Goal: Task Accomplishment & Management: Complete application form

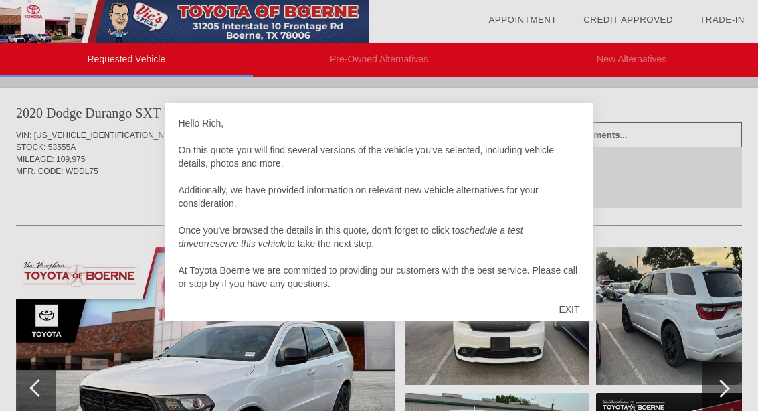
scroll to position [104, 0]
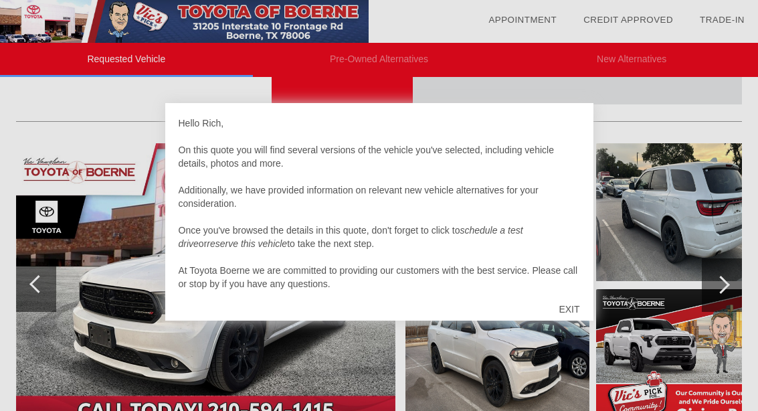
click at [576, 305] on div "EXIT" at bounding box center [569, 309] width 48 height 40
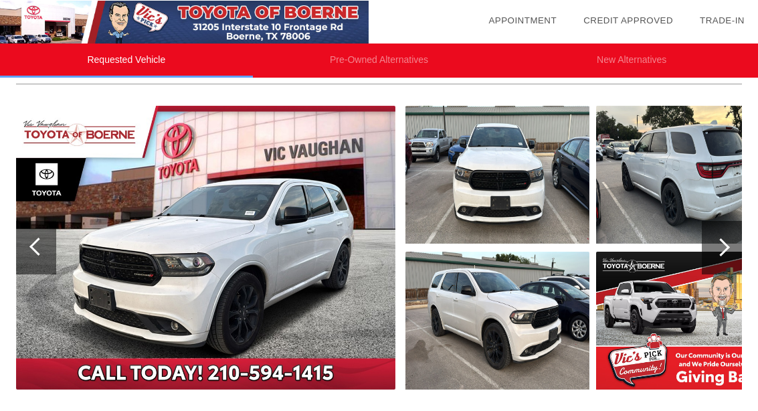
click at [161, 264] on img at bounding box center [205, 247] width 379 height 284
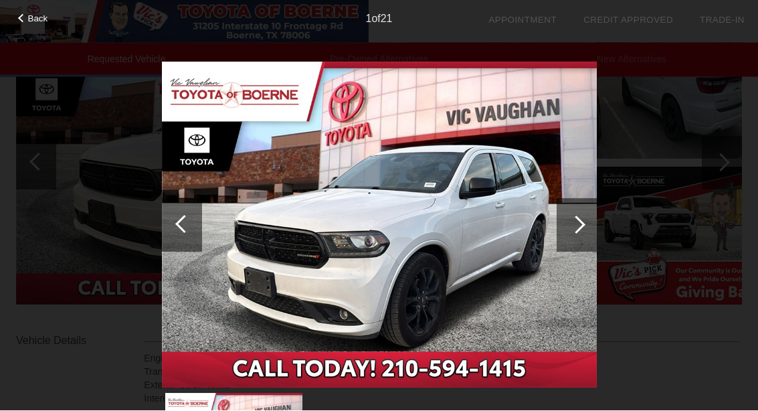
scroll to position [228, 0]
click at [584, 226] on div at bounding box center [577, 225] width 40 height 54
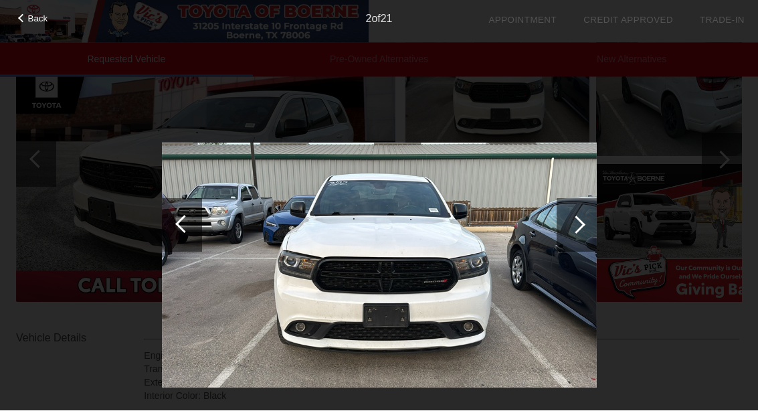
scroll to position [229, 0]
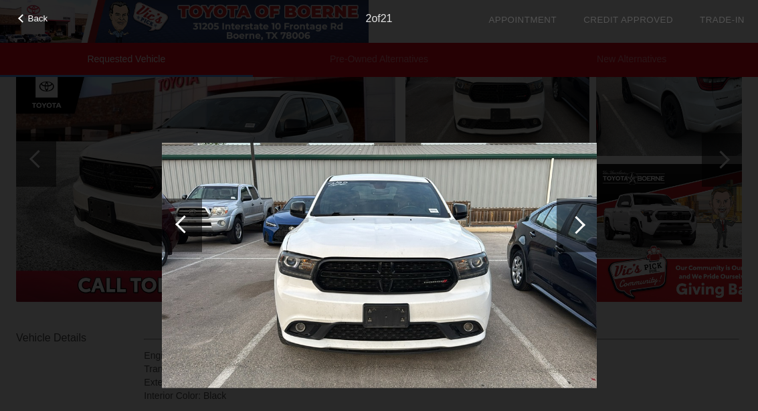
click at [584, 224] on div at bounding box center [577, 225] width 18 height 18
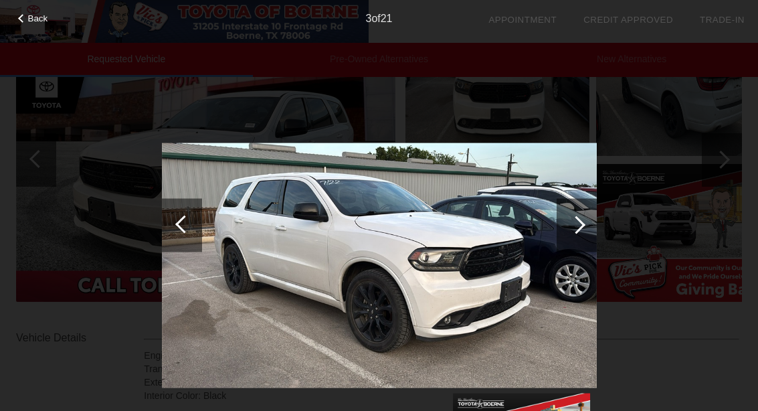
click at [582, 232] on div at bounding box center [577, 225] width 40 height 54
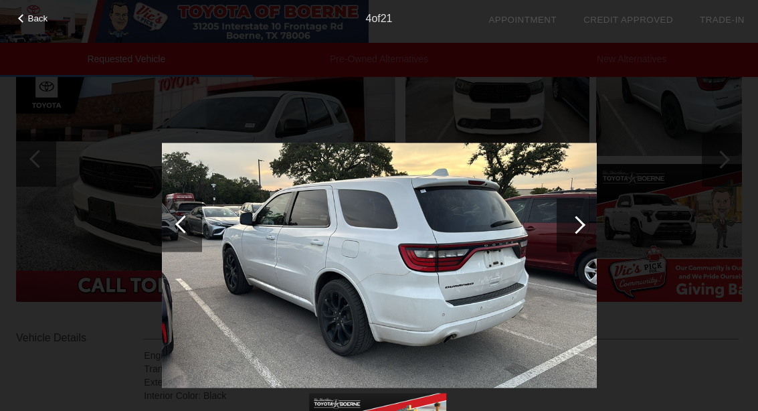
click at [582, 225] on div at bounding box center [577, 225] width 18 height 18
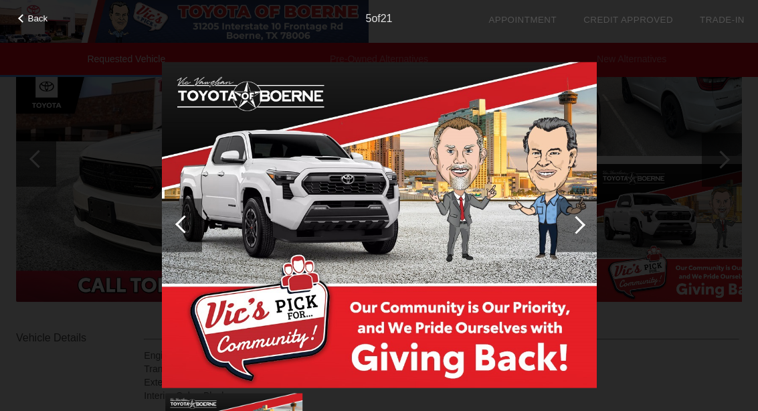
click at [582, 222] on div at bounding box center [577, 225] width 18 height 18
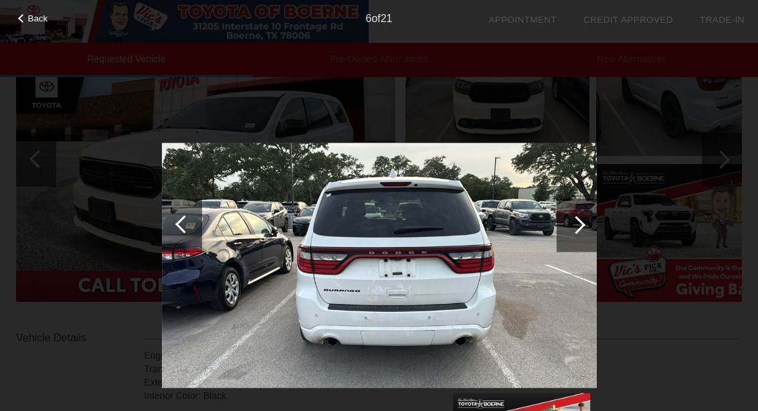
click at [585, 228] on div at bounding box center [577, 225] width 40 height 54
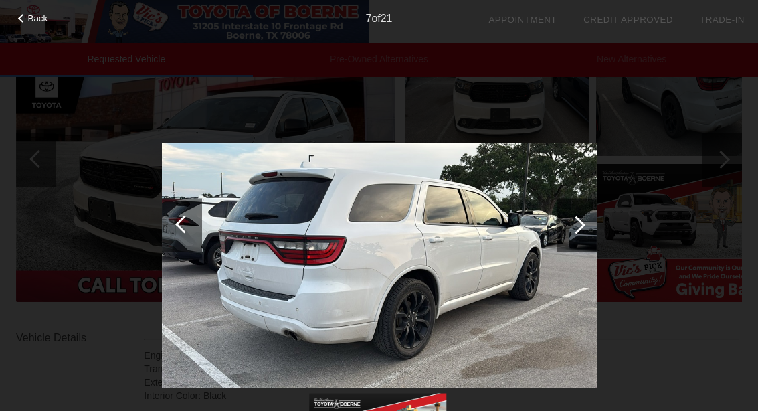
click at [589, 224] on div at bounding box center [577, 225] width 40 height 54
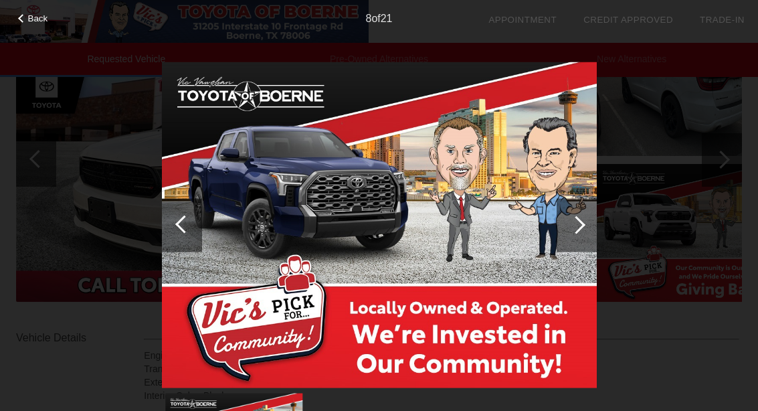
click at [586, 223] on div at bounding box center [577, 225] width 40 height 54
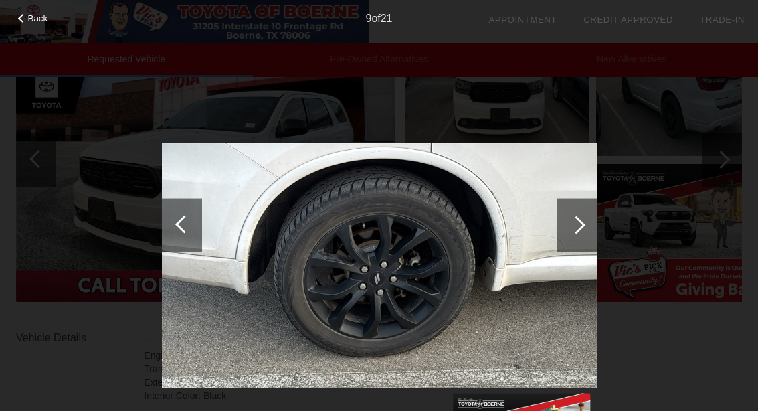
click at [579, 233] on div at bounding box center [577, 225] width 40 height 54
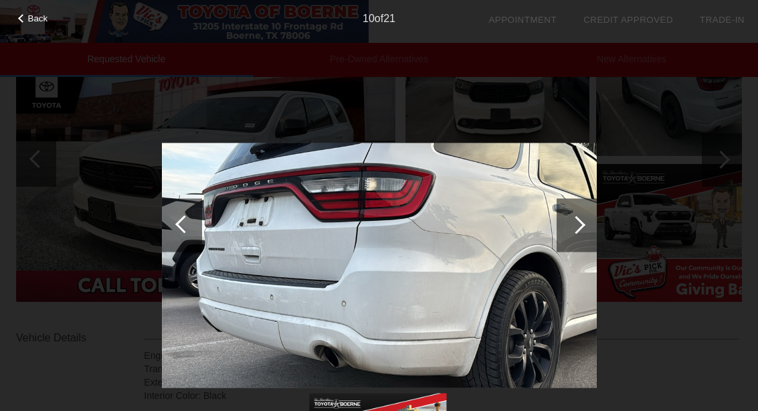
click at [582, 224] on div at bounding box center [577, 225] width 18 height 18
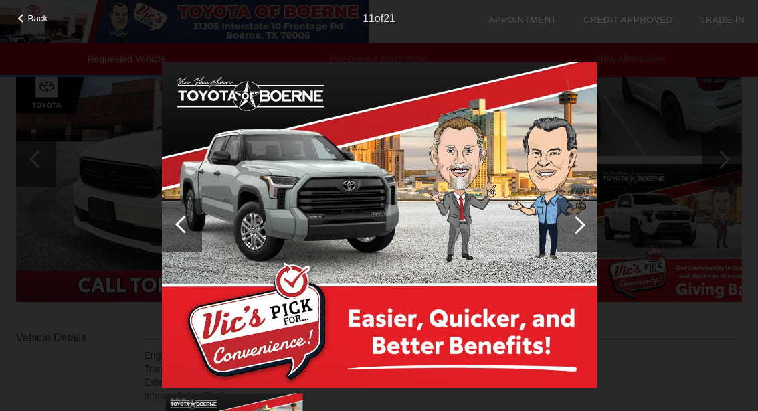
click at [588, 226] on div at bounding box center [577, 225] width 40 height 54
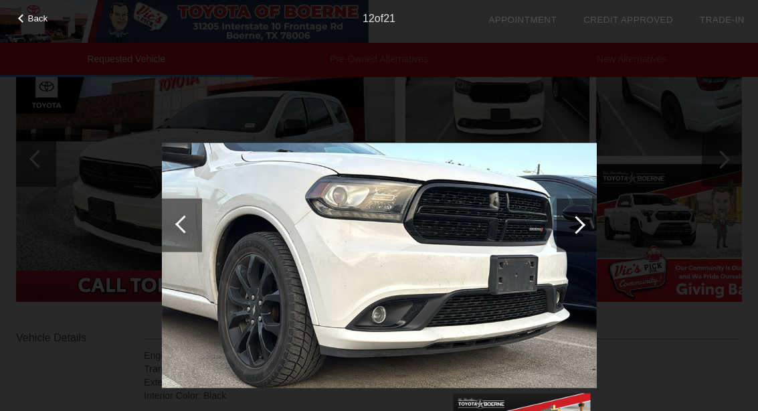
click at [586, 236] on div at bounding box center [577, 225] width 40 height 54
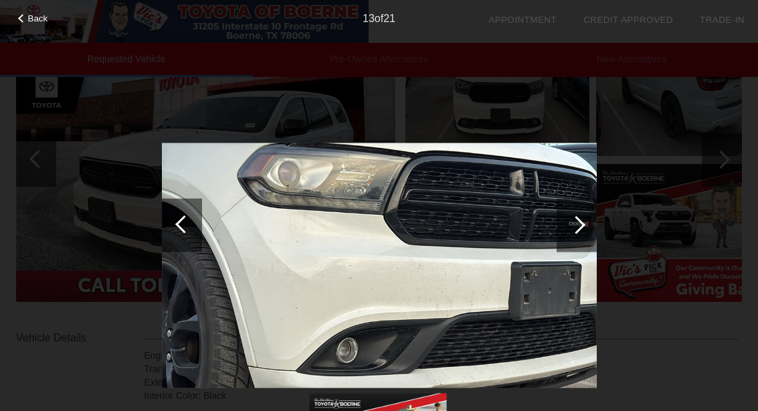
click at [578, 228] on div at bounding box center [577, 225] width 18 height 18
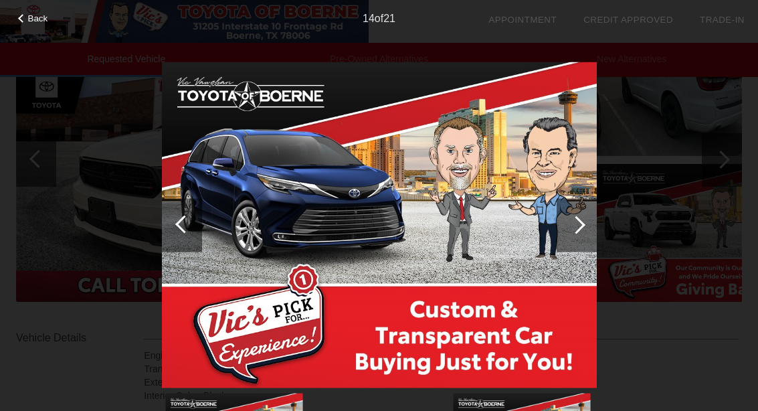
click at [582, 220] on div at bounding box center [577, 225] width 40 height 54
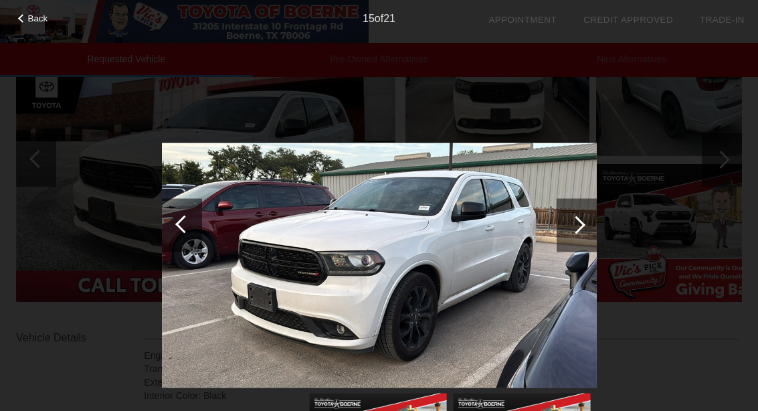
click at [584, 228] on div at bounding box center [577, 225] width 40 height 54
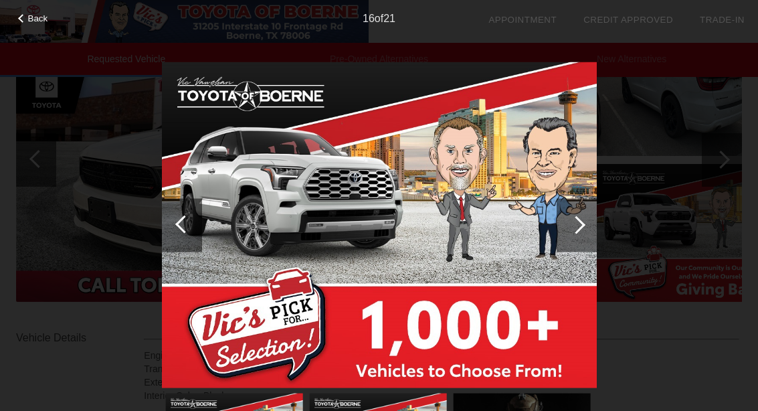
click at [574, 214] on div at bounding box center [577, 225] width 40 height 54
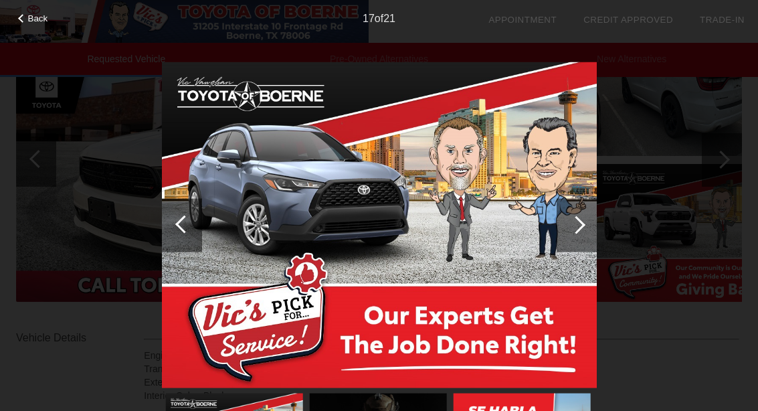
click at [578, 219] on div at bounding box center [577, 225] width 18 height 18
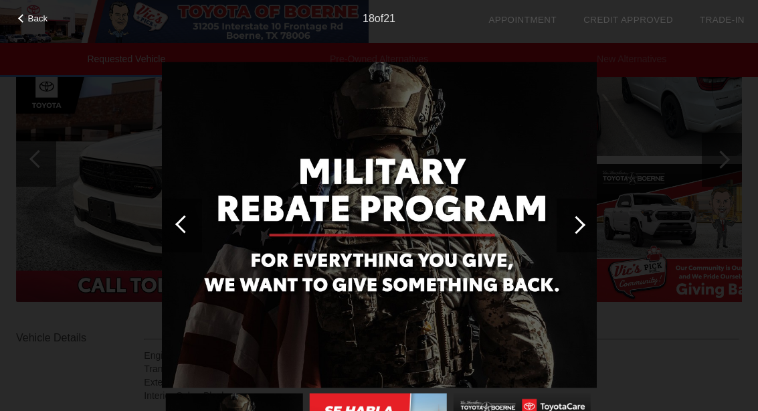
click at [586, 220] on div at bounding box center [577, 225] width 40 height 54
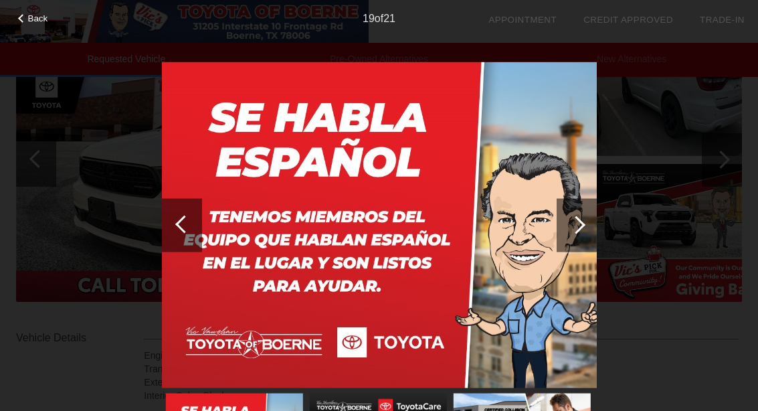
click at [581, 216] on div at bounding box center [577, 225] width 40 height 54
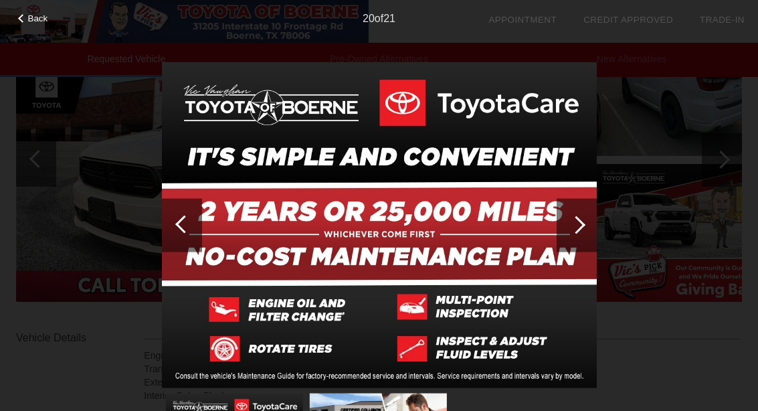
click at [182, 208] on div at bounding box center [182, 225] width 40 height 54
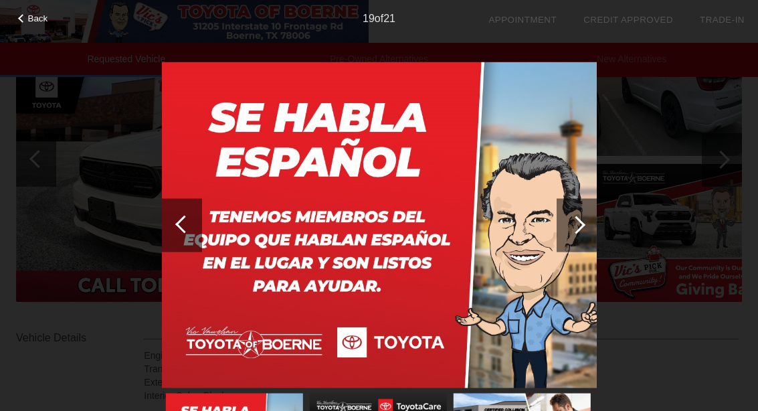
click at [180, 220] on div at bounding box center [184, 224] width 18 height 18
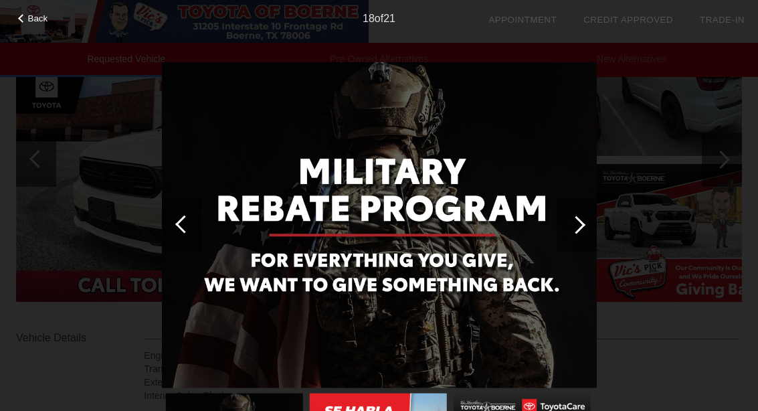
click at [580, 222] on div at bounding box center [577, 225] width 18 height 18
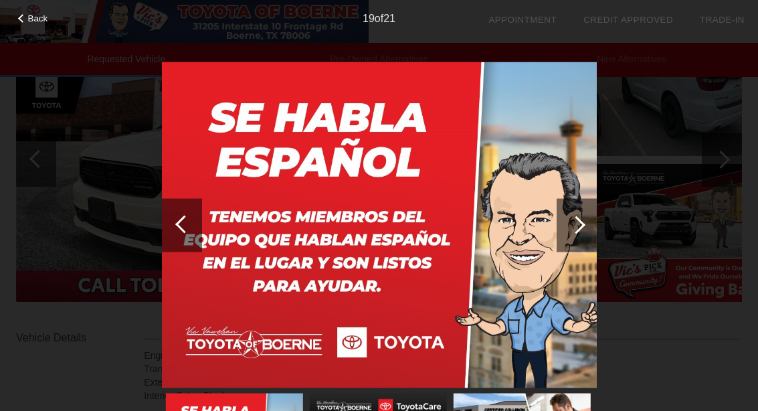
click at [578, 220] on div at bounding box center [577, 225] width 18 height 18
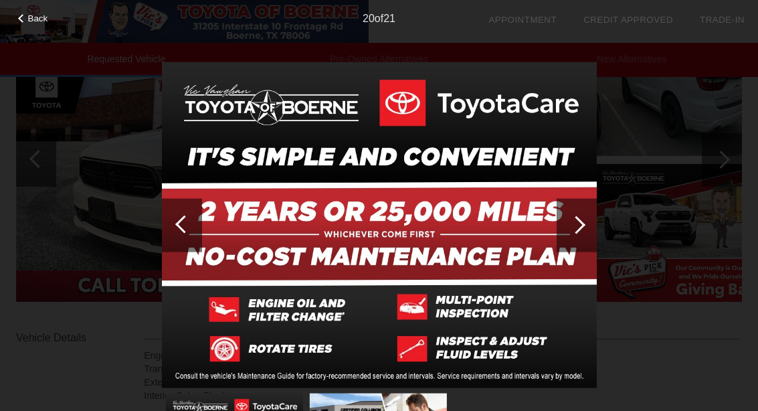
click at [579, 228] on div at bounding box center [577, 225] width 18 height 18
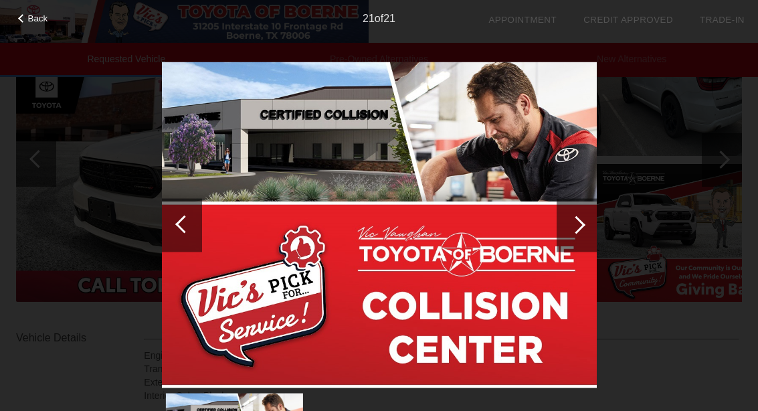
click at [582, 223] on div at bounding box center [577, 225] width 18 height 18
click at [589, 223] on div at bounding box center [577, 225] width 40 height 54
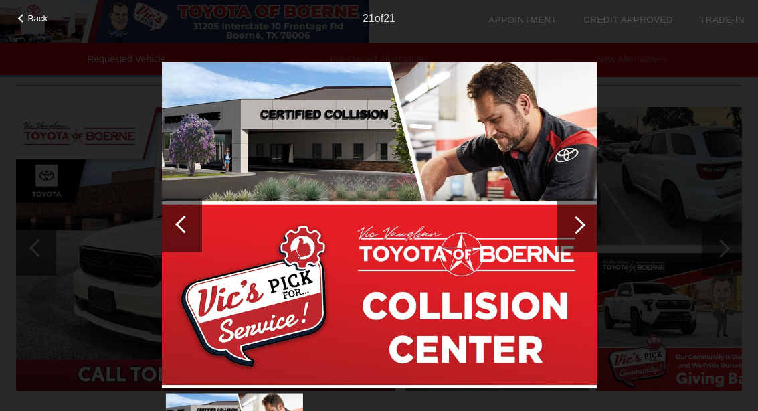
scroll to position [0, 0]
